Goal: Complete application form

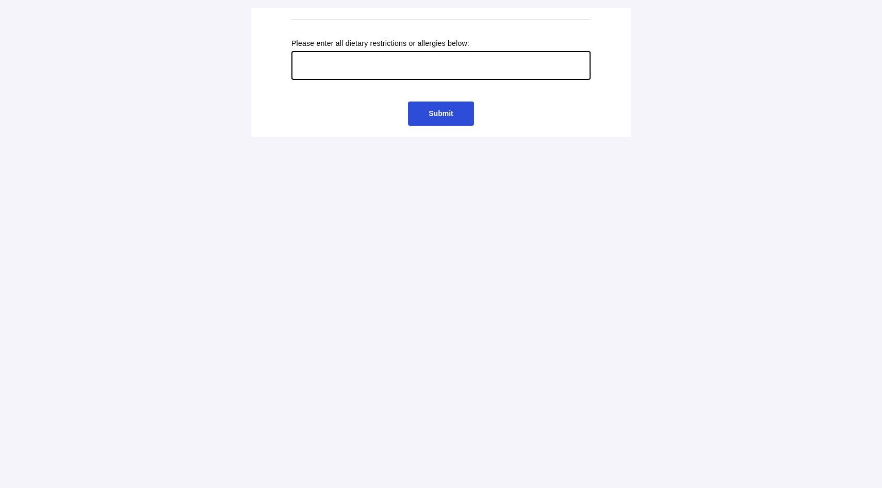
click at [377, 72] on input "text" at bounding box center [440, 65] width 299 height 29
type input "lactose intolerant"
click at [302, 94] on td "Please enter all dietary restrictions or allergies below: lactose intolerant" at bounding box center [441, 60] width 310 height 71
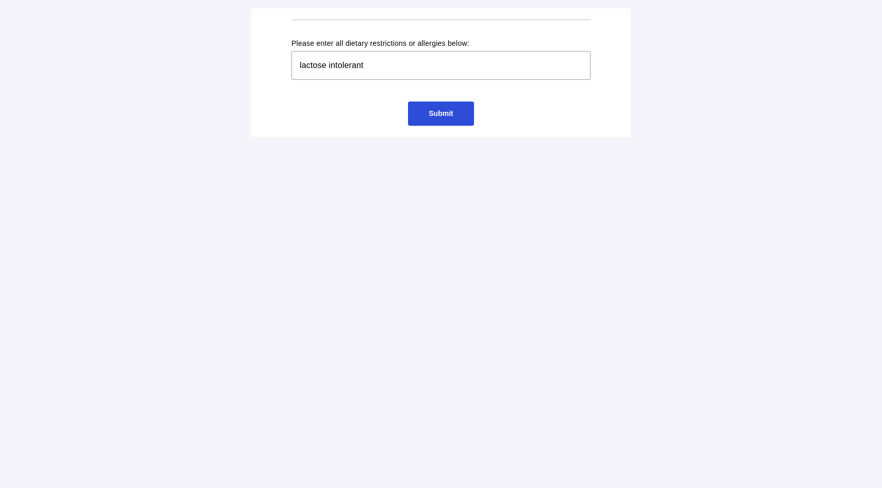
click at [446, 113] on span "Submit" at bounding box center [441, 113] width 24 height 8
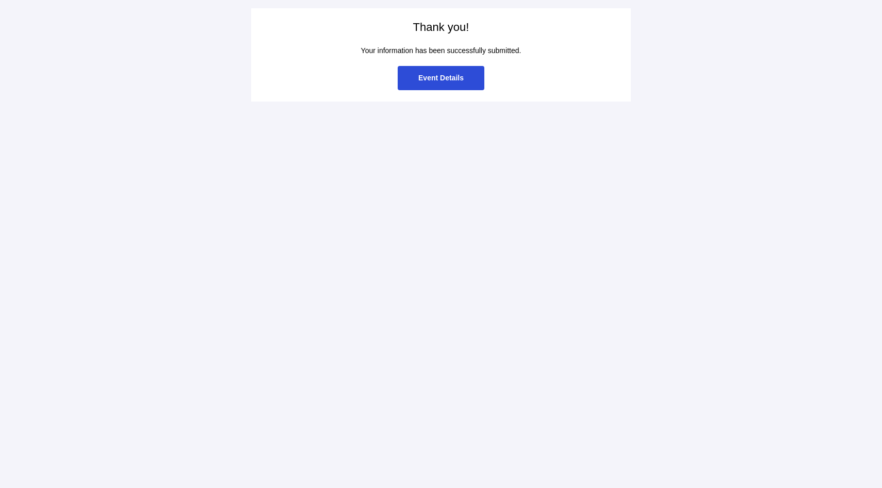
click at [445, 79] on span "Event Details" at bounding box center [440, 78] width 45 height 8
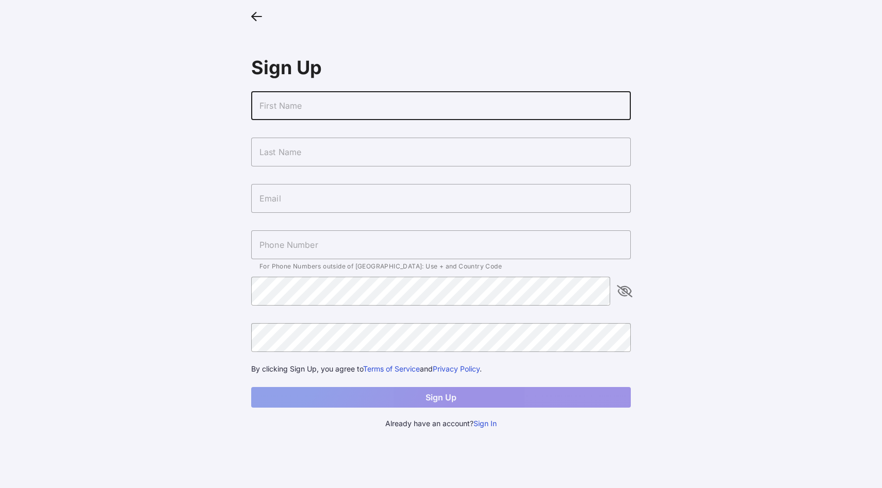
click at [388, 106] on input "text" at bounding box center [441, 105] width 380 height 29
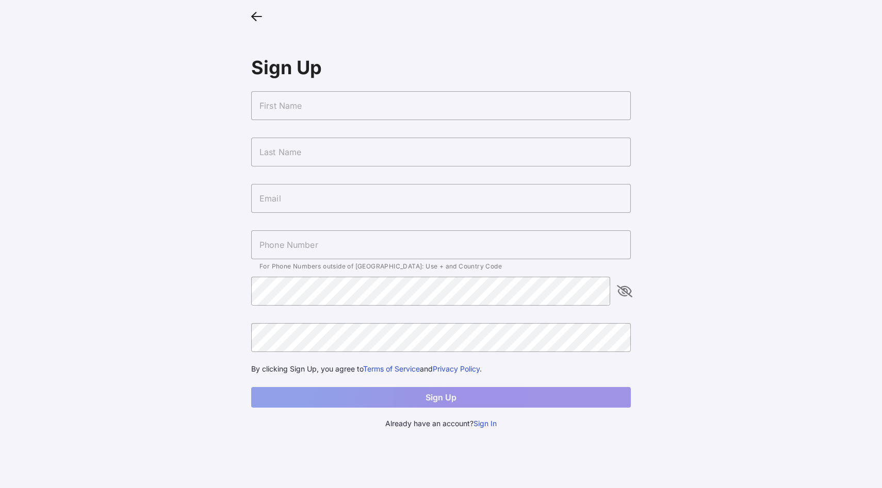
click at [162, 158] on main "Sign Up For Phone Numbers outside of [GEOGRAPHIC_DATA]: Use + and Country Code …" at bounding box center [441, 244] width 882 height 488
